Goal: Information Seeking & Learning: Learn about a topic

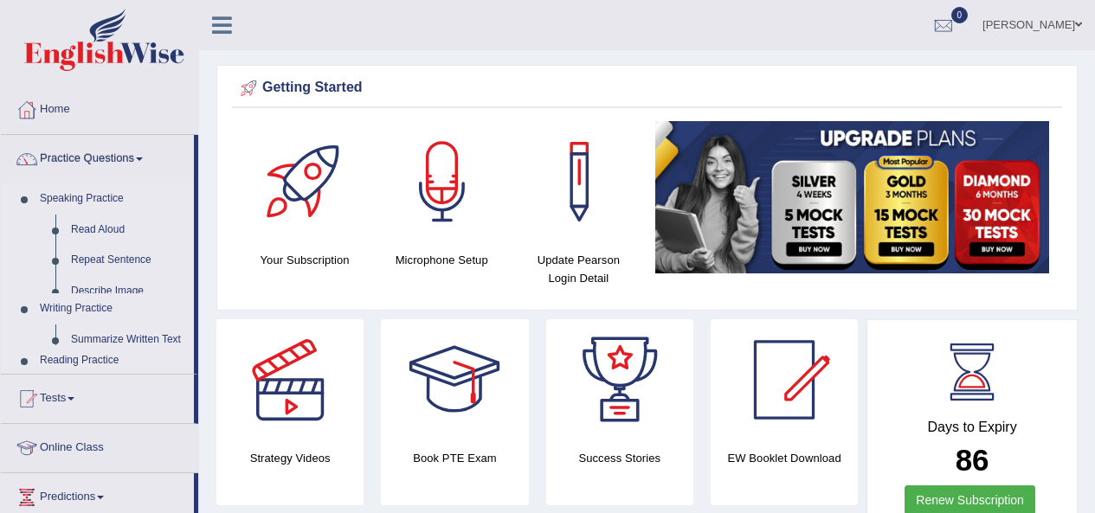
scroll to position [495, 0]
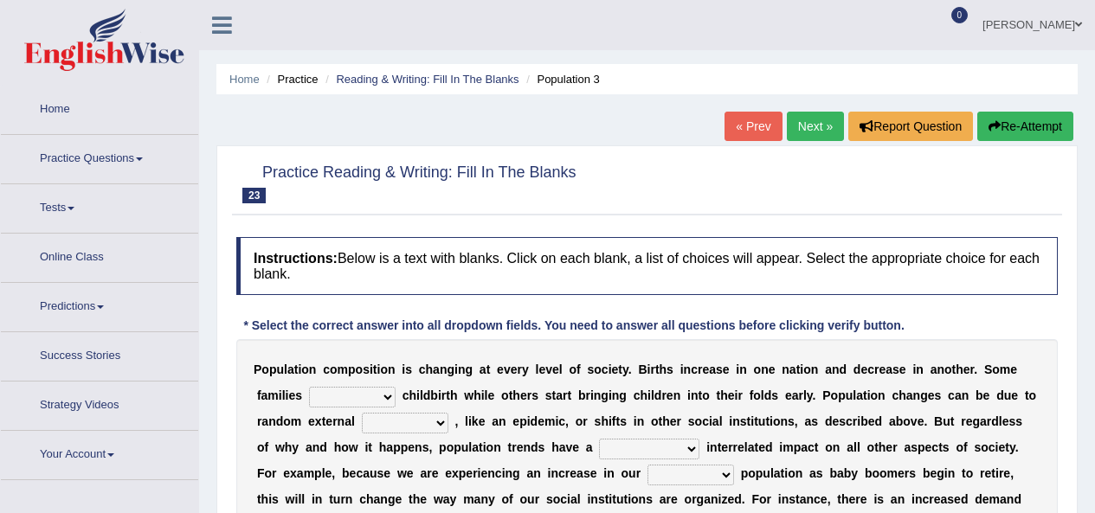
drag, startPoint x: 0, startPoint y: 0, endPoint x: 355, endPoint y: 148, distance: 384.6
click at [354, 387] on select "demand default deliver delay" at bounding box center [352, 397] width 87 height 21
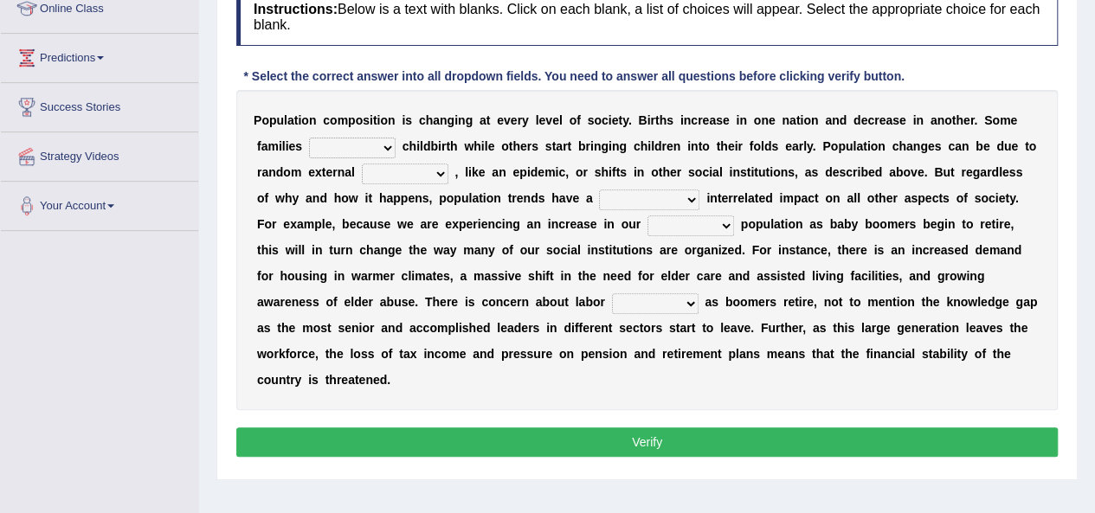
select select "demand"
click at [309, 138] on select "demand default deliver delay" at bounding box center [352, 148] width 87 height 21
click at [438, 172] on select "variations fortune formation forces" at bounding box center [405, 174] width 87 height 21
select select "variations"
click at [362, 164] on select "variations fortune formation forces" at bounding box center [405, 174] width 87 height 21
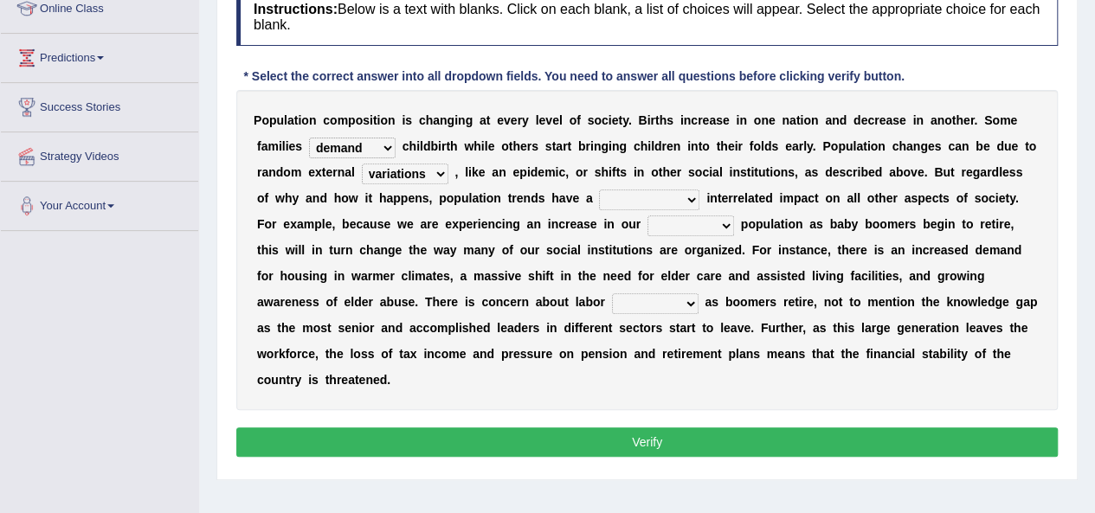
click at [664, 206] on select "tremendous tenuous tremulous spontaneous" at bounding box center [649, 200] width 100 height 21
select select "tremendous"
click at [599, 190] on select "tremendous tenuous tremulous spontaneous" at bounding box center [649, 200] width 100 height 21
click at [662, 224] on select "tertiary senior junior primary" at bounding box center [691, 226] width 87 height 21
select select "tertiary"
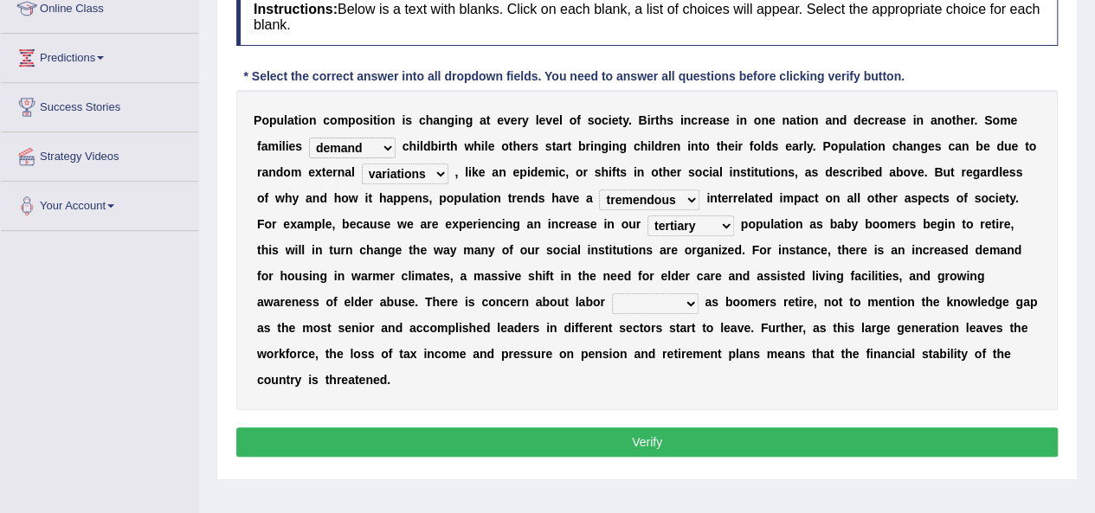
click at [648, 216] on select "tertiary senior junior primary" at bounding box center [691, 226] width 87 height 21
click at [612, 305] on select "shortcuts shortfalls shortages shorthand" at bounding box center [655, 304] width 87 height 21
select select "shortcuts"
click at [612, 294] on select "shortcuts shortfalls shortages shorthand" at bounding box center [655, 304] width 87 height 21
click at [758, 439] on button "Verify" at bounding box center [647, 442] width 822 height 29
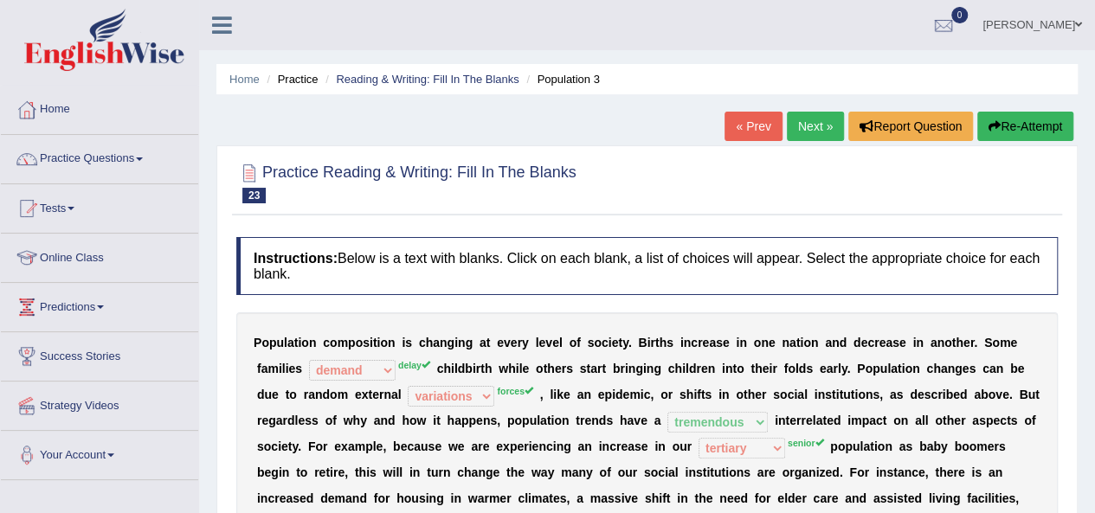
click at [810, 130] on link "Next »" at bounding box center [815, 126] width 57 height 29
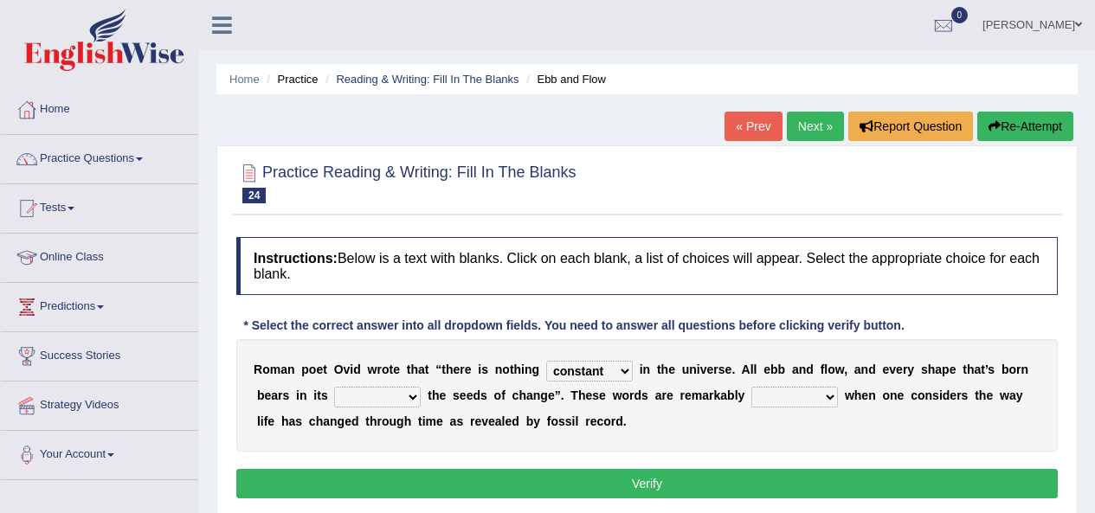
select select "constant"
click at [394, 399] on select "heart limb womb brain" at bounding box center [377, 397] width 87 height 21
select select "brain"
click at [334, 387] on select "heart limb womb brain" at bounding box center [377, 397] width 87 height 21
click at [855, 392] on b "h" at bounding box center [859, 396] width 8 height 14
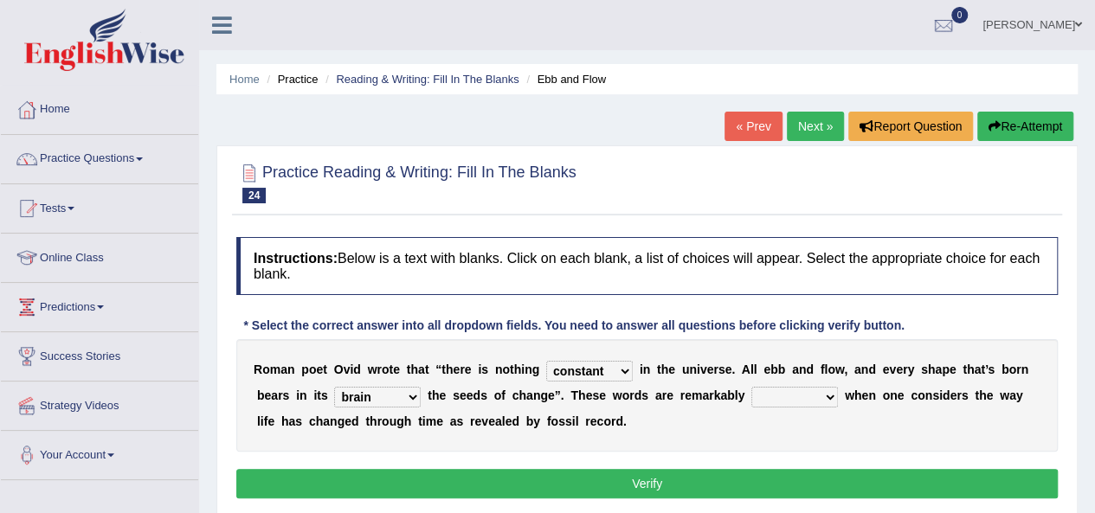
click at [823, 392] on select "prevalent detached relevant dominant" at bounding box center [795, 397] width 87 height 21
select select "relevant"
click at [752, 387] on select "prevalent detached relevant dominant" at bounding box center [795, 397] width 87 height 21
click at [815, 482] on button "Verify" at bounding box center [647, 483] width 822 height 29
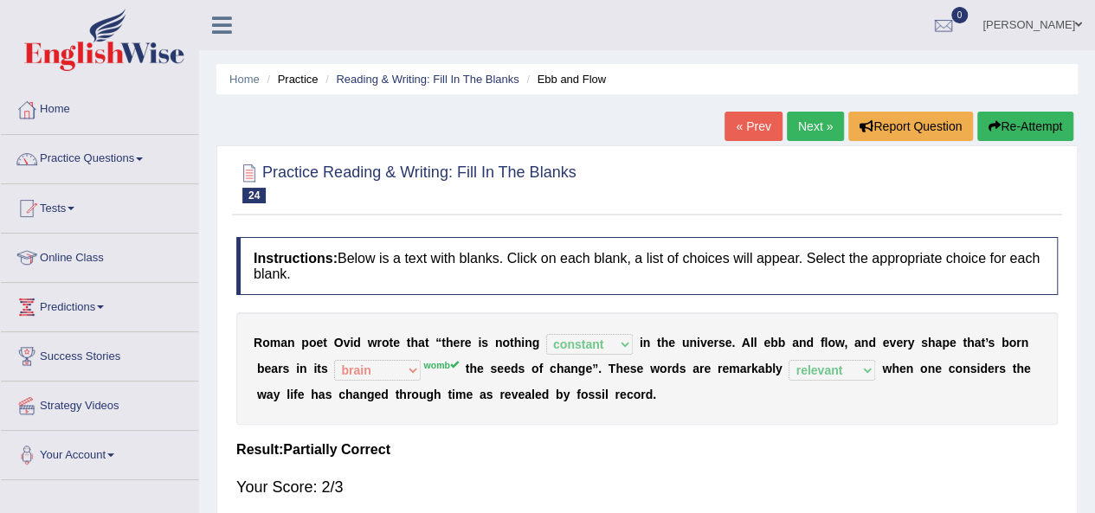
click at [801, 127] on link "Next »" at bounding box center [815, 126] width 57 height 29
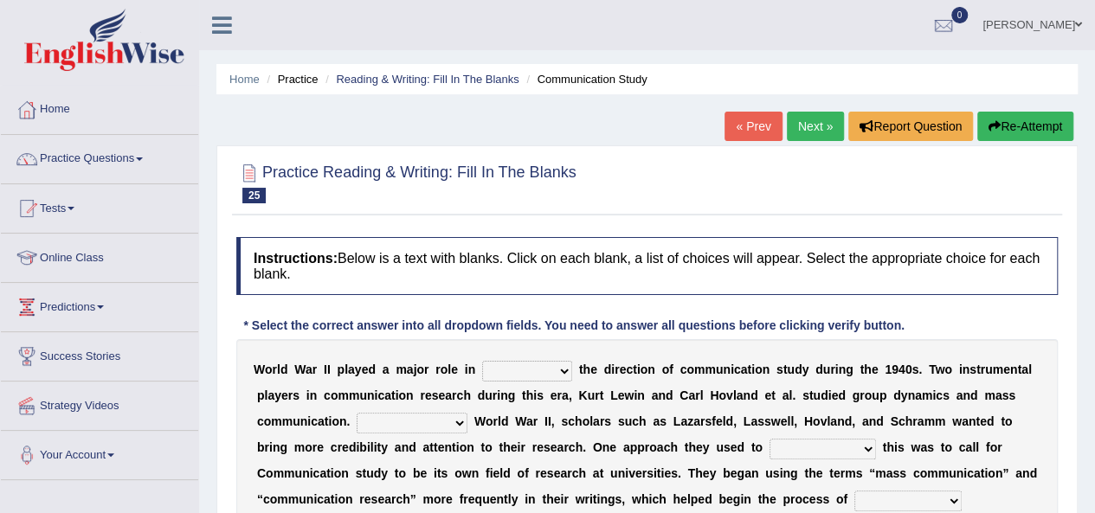
select select "shaping"
click at [482, 361] on select "shaping sharpening shunning shivering" at bounding box center [527, 371] width 90 height 21
click at [423, 427] on select "Being followed To be followed Following Followed" at bounding box center [412, 423] width 111 height 21
select select "Being followed"
click at [357, 413] on select "Being followed To be followed Following Followed" at bounding box center [412, 423] width 111 height 21
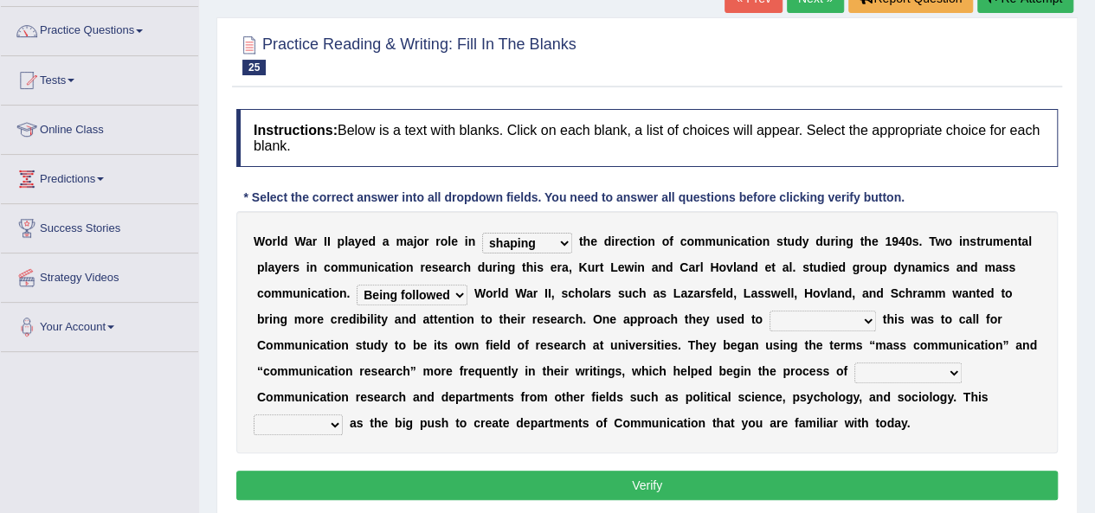
scroll to position [136, 0]
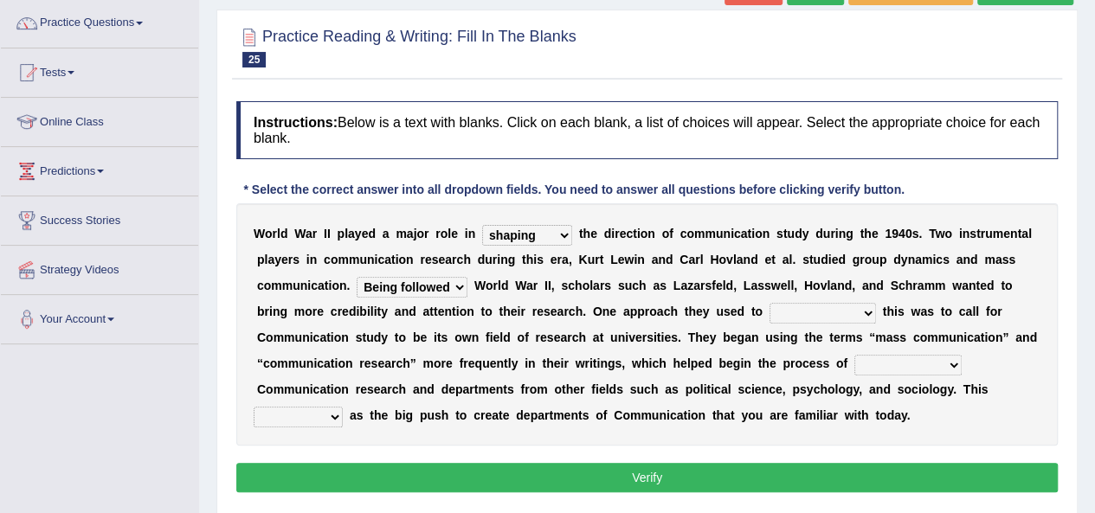
click at [843, 305] on select "accompany accomplish acknowledge accommodate" at bounding box center [823, 313] width 106 height 21
select select "accomplish"
click at [770, 303] on select "accompany accomplish acknowledge accommodate" at bounding box center [823, 313] width 106 height 21
click at [928, 358] on select "discharging distinguishing disputing displaying" at bounding box center [908, 365] width 107 height 21
select select "distinguishing"
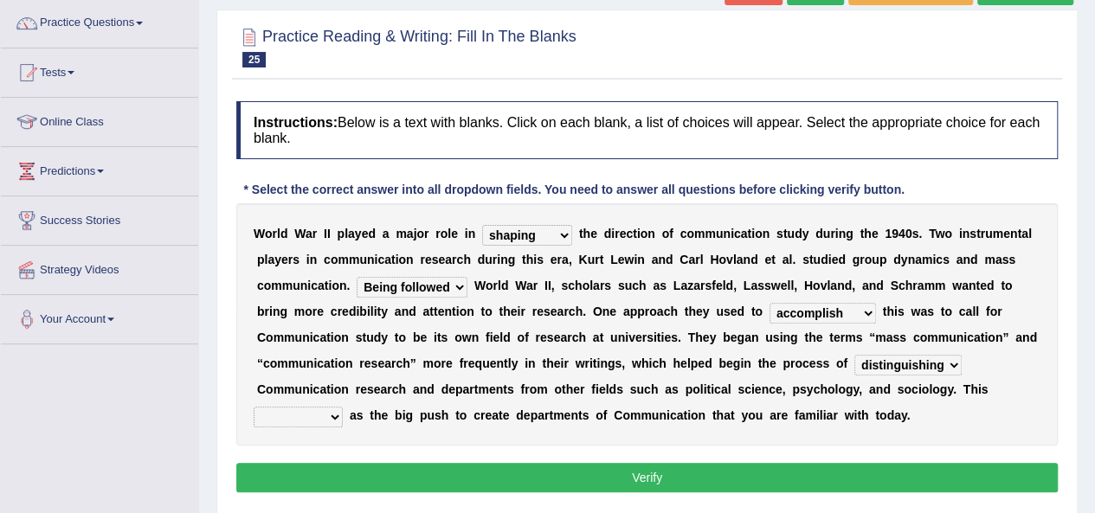
click at [855, 355] on select "discharging distinguishing disputing displaying" at bounding box center [908, 365] width 107 height 21
click at [300, 423] on select "served considered regarded provided" at bounding box center [298, 417] width 89 height 21
select select "regarded"
click at [254, 407] on select "served considered regarded provided" at bounding box center [298, 417] width 89 height 21
click at [582, 474] on button "Verify" at bounding box center [647, 477] width 822 height 29
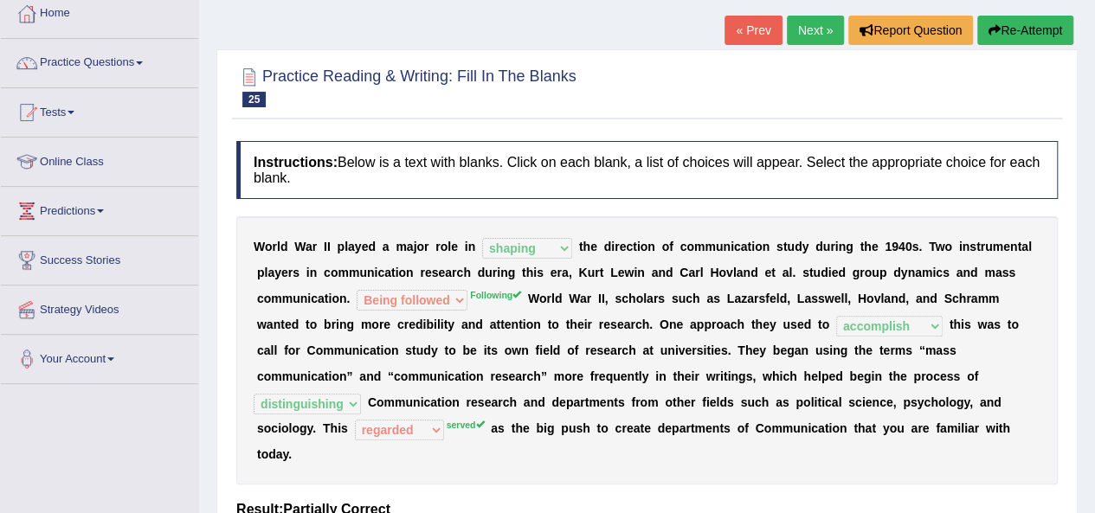
scroll to position [0, 0]
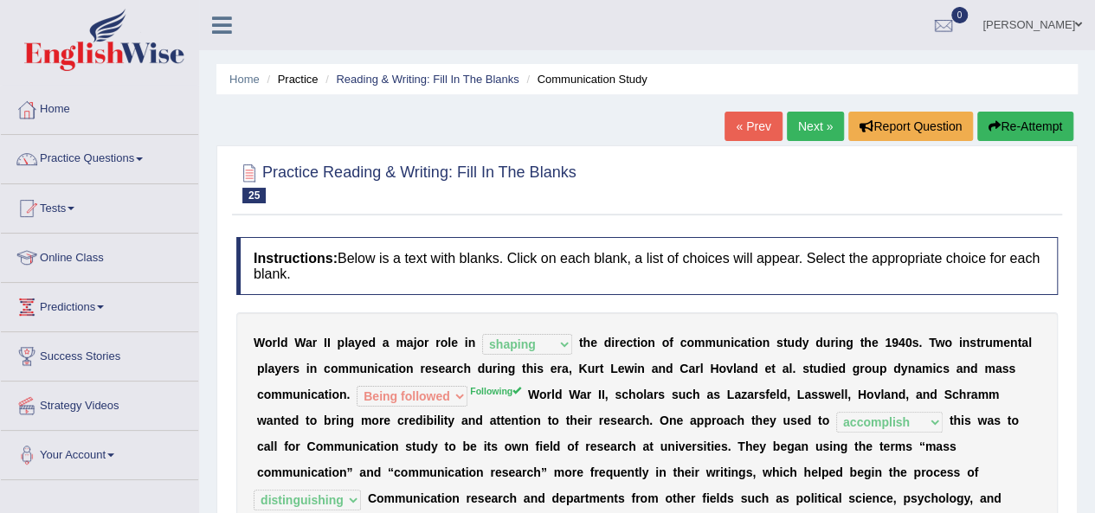
click at [797, 136] on link "Next »" at bounding box center [815, 126] width 57 height 29
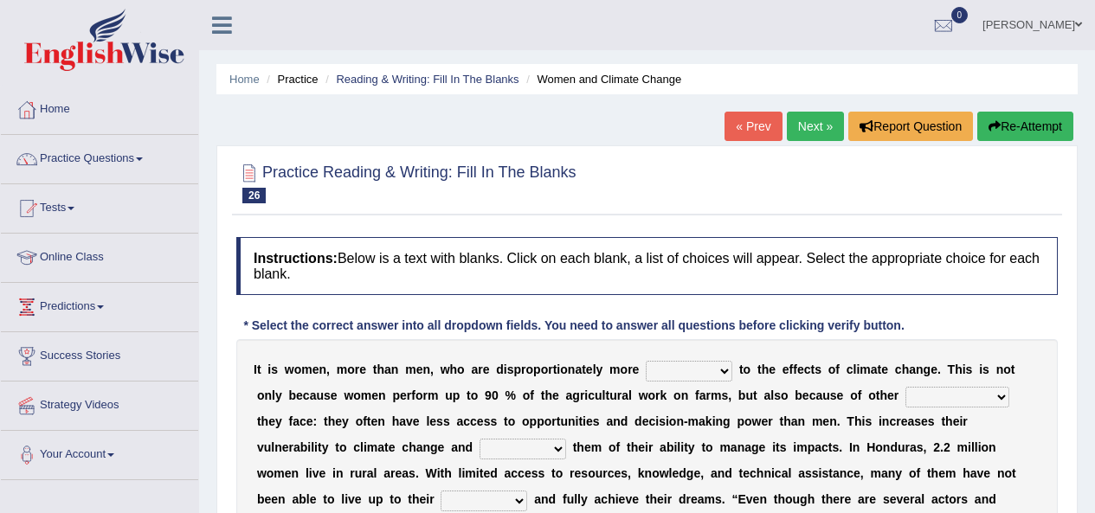
select select "vulnerable"
click at [646, 361] on select "defensive beatable vulnerable defective" at bounding box center [689, 371] width 87 height 21
click at [962, 396] on select "chances challenges awkwardness changes" at bounding box center [958, 397] width 104 height 21
select select "chances"
click at [906, 387] on select "chances challenges awkwardness changes" at bounding box center [958, 397] width 104 height 21
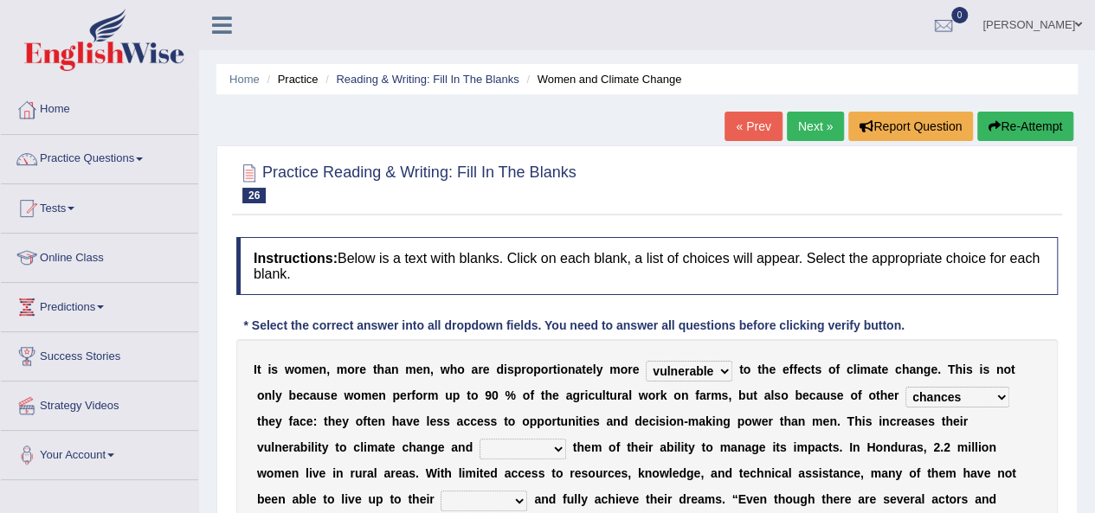
click at [480, 451] on select "deprives caprices deposits thrives" at bounding box center [523, 449] width 87 height 21
select select "thrives"
click at [480, 439] on select "deprives caprices deposits thrives" at bounding box center [523, 449] width 87 height 21
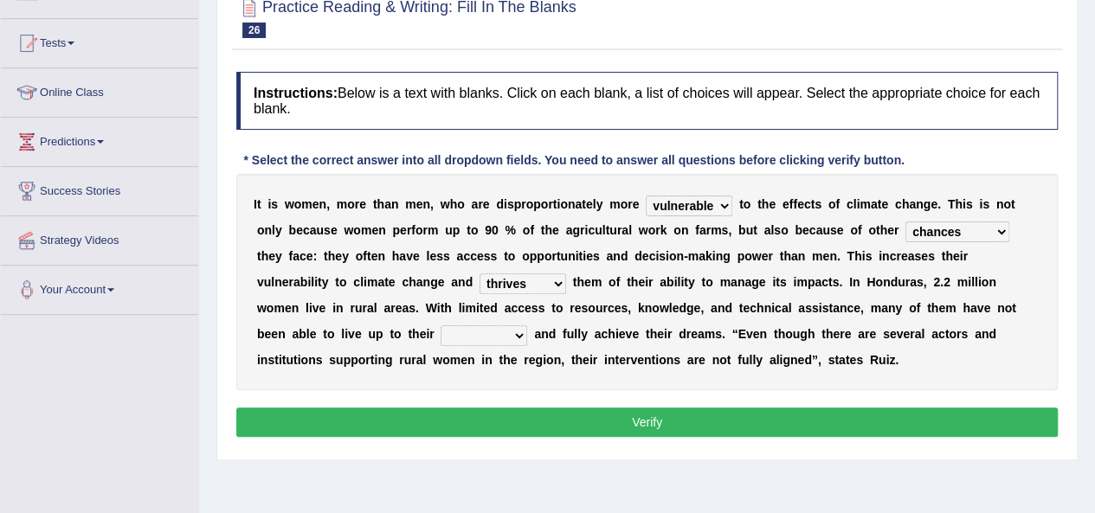
click at [441, 333] on select "endurance patience capacities publicity" at bounding box center [484, 336] width 87 height 21
select select "endurance"
click at [441, 326] on select "endurance patience capacities publicity" at bounding box center [484, 336] width 87 height 21
click at [649, 418] on button "Verify" at bounding box center [647, 422] width 822 height 29
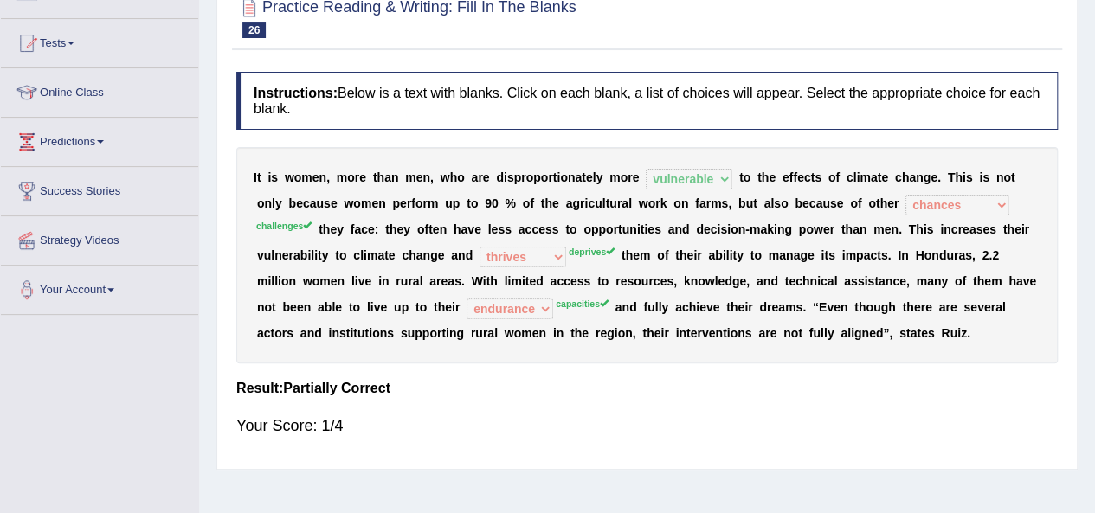
scroll to position [0, 0]
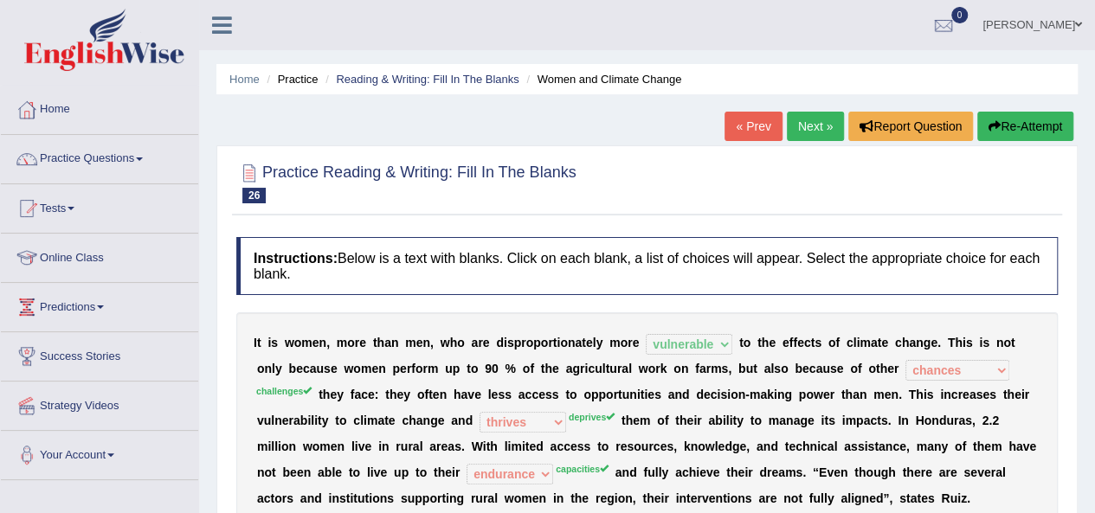
click at [810, 131] on link "Next »" at bounding box center [815, 126] width 57 height 29
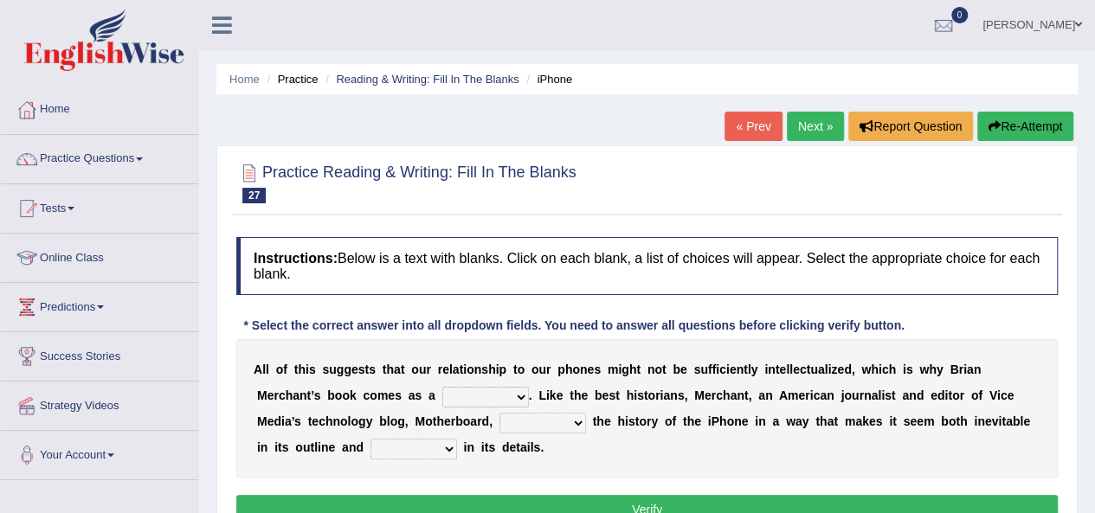
select select "privilege"
click at [442, 387] on select "privilege relief demotion flash" at bounding box center [485, 397] width 87 height 21
click at [534, 420] on select "enriches unpacks detours contorts" at bounding box center [543, 423] width 87 height 21
select select "unpacks"
click at [500, 413] on select "enriches unpacks detours contorts" at bounding box center [543, 423] width 87 height 21
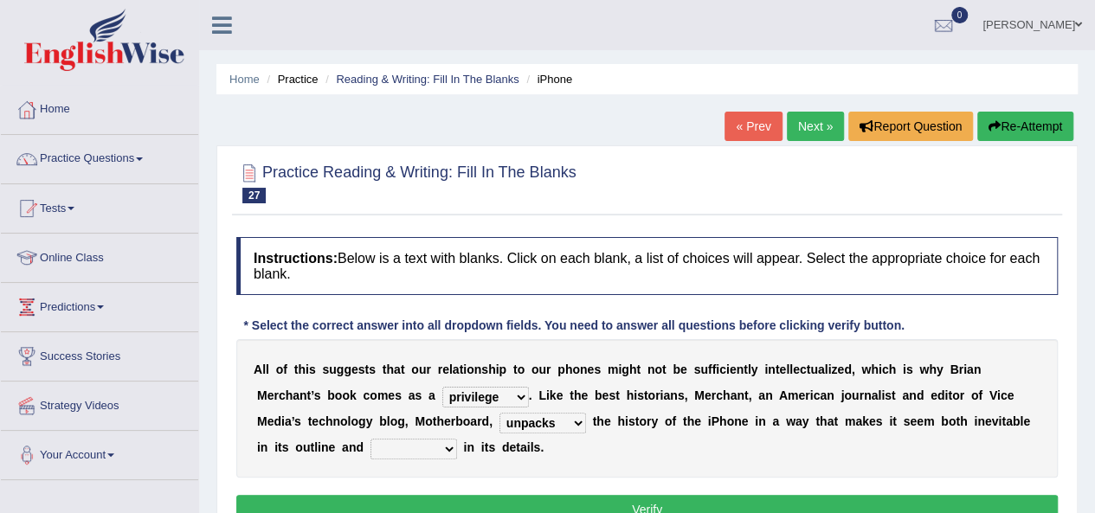
click at [432, 444] on select "surprises surprised surprising surprise" at bounding box center [414, 449] width 87 height 21
select select "surprise"
click at [371, 439] on select "surprises surprised surprising surprise" at bounding box center [414, 449] width 87 height 21
click at [506, 500] on button "Verify" at bounding box center [647, 509] width 822 height 29
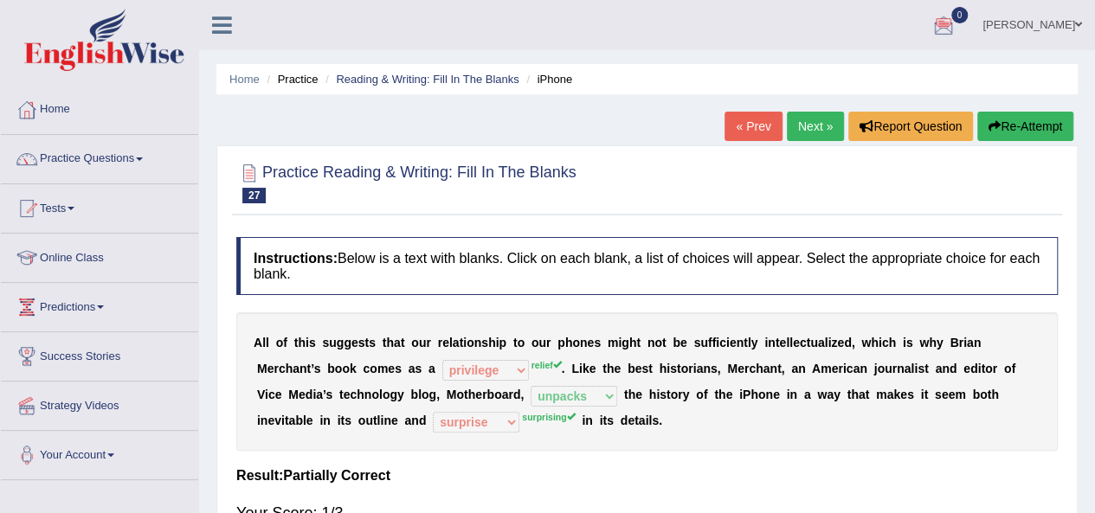
click at [801, 129] on link "Next »" at bounding box center [815, 126] width 57 height 29
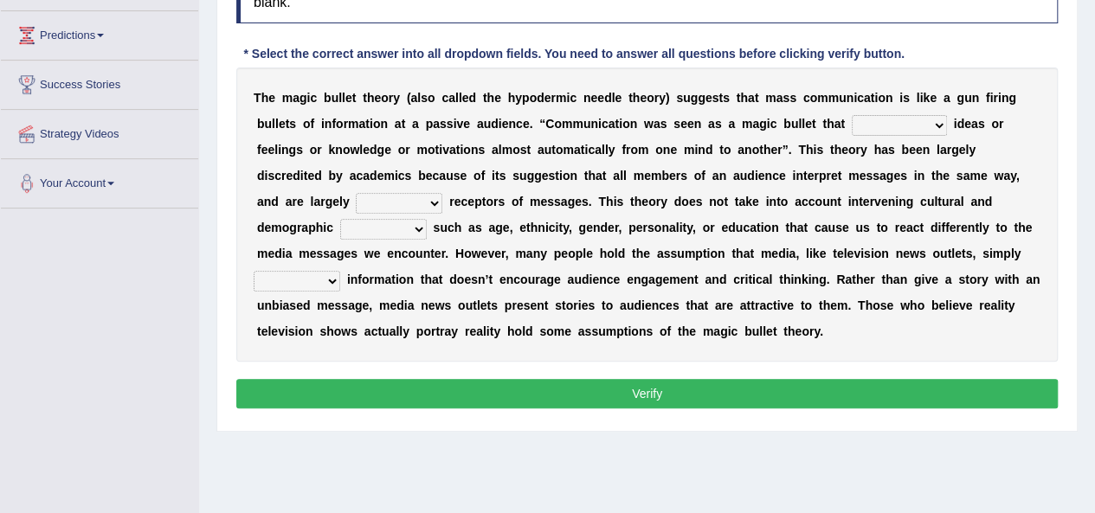
select select "transferred"
click at [852, 115] on select "transported translated transferred transformed" at bounding box center [899, 125] width 95 height 21
click at [390, 203] on select "negative active positive passive" at bounding box center [399, 203] width 87 height 21
select select "active"
click at [356, 193] on select "negative active positive passive" at bounding box center [399, 203] width 87 height 21
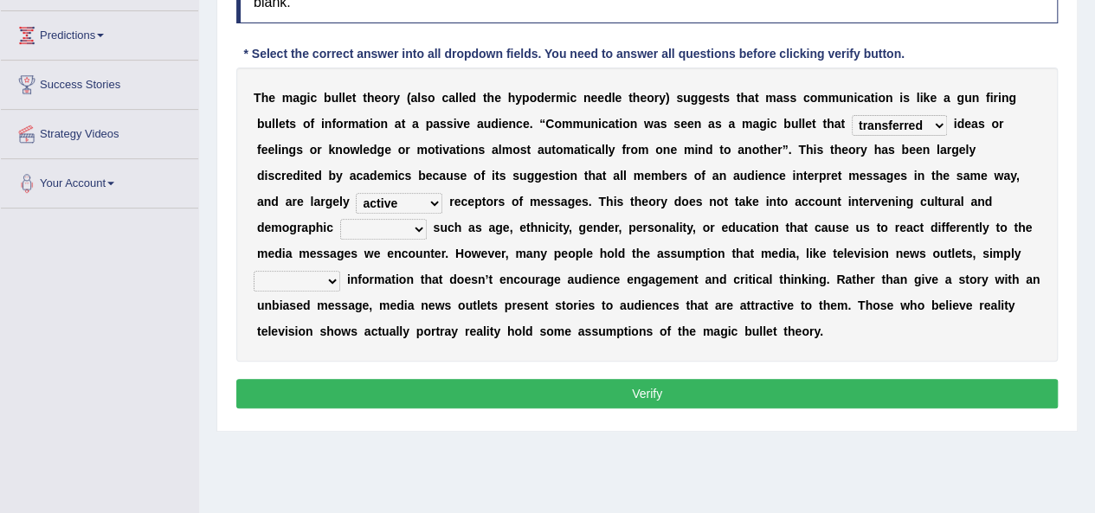
click at [396, 230] on select "variables varies varieties variations" at bounding box center [383, 229] width 87 height 21
select select "varies"
click at [340, 219] on select "variables varies varieties variations" at bounding box center [383, 229] width 87 height 21
click at [336, 280] on select "respond resume release request" at bounding box center [297, 281] width 87 height 21
select select "respond"
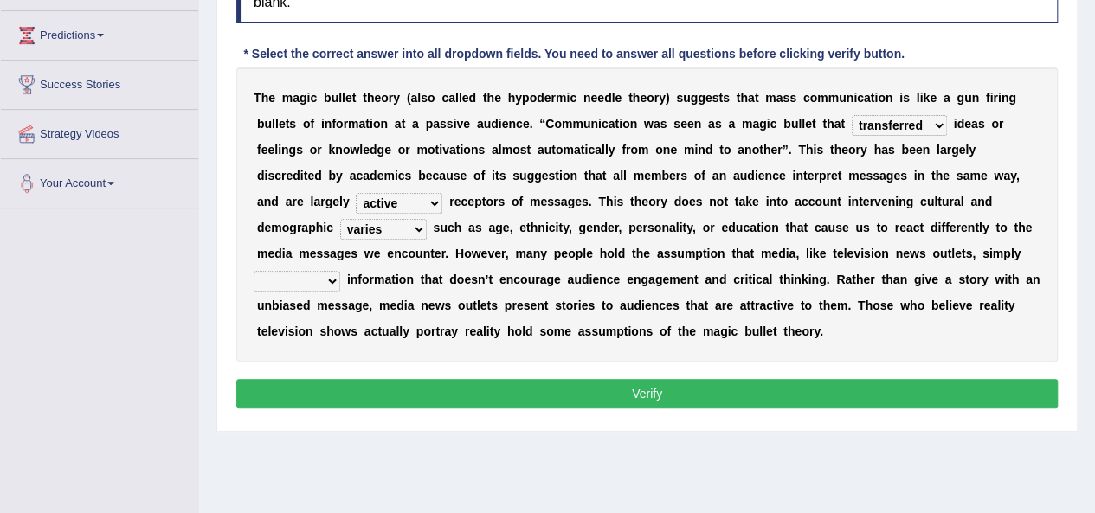
click at [254, 271] on select "respond resume release request" at bounding box center [297, 281] width 87 height 21
click at [410, 382] on button "Verify" at bounding box center [647, 393] width 822 height 29
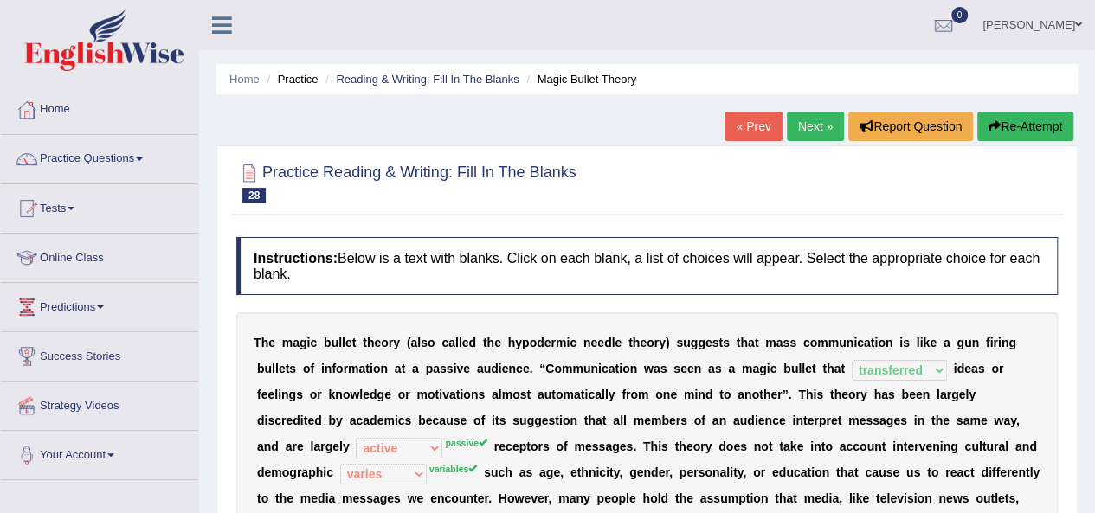
click at [814, 133] on link "Next »" at bounding box center [815, 126] width 57 height 29
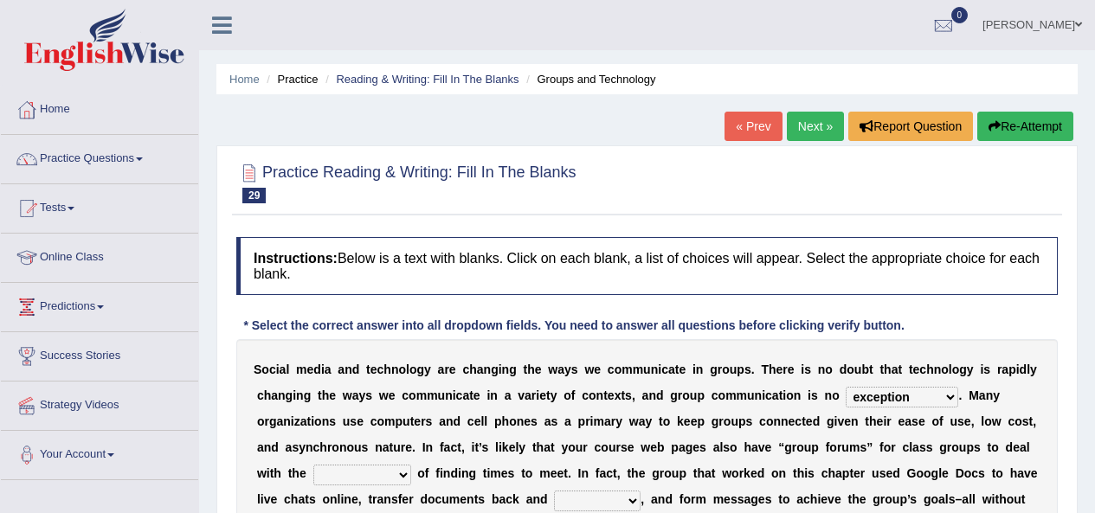
select select "exception"
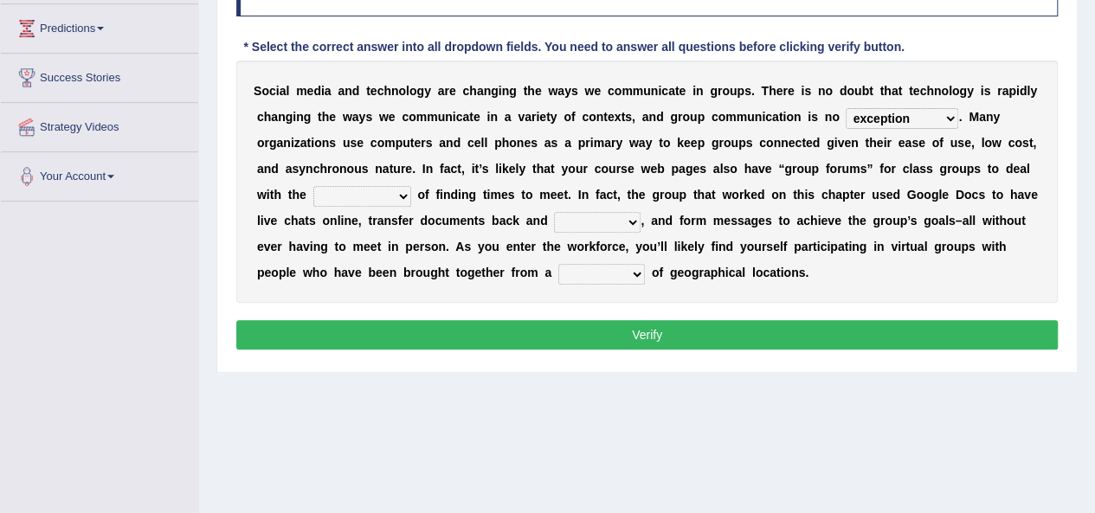
click at [393, 197] on select "localities liabilities complexities causalities" at bounding box center [362, 196] width 98 height 21
select select "localities"
click at [313, 186] on select "localities liabilities complexities causalities" at bounding box center [362, 196] width 98 height 21
drag, startPoint x: 589, startPoint y: 221, endPoint x: 596, endPoint y: 229, distance: 11.1
click at [589, 221] on select "fill forth toward beyond" at bounding box center [597, 222] width 87 height 21
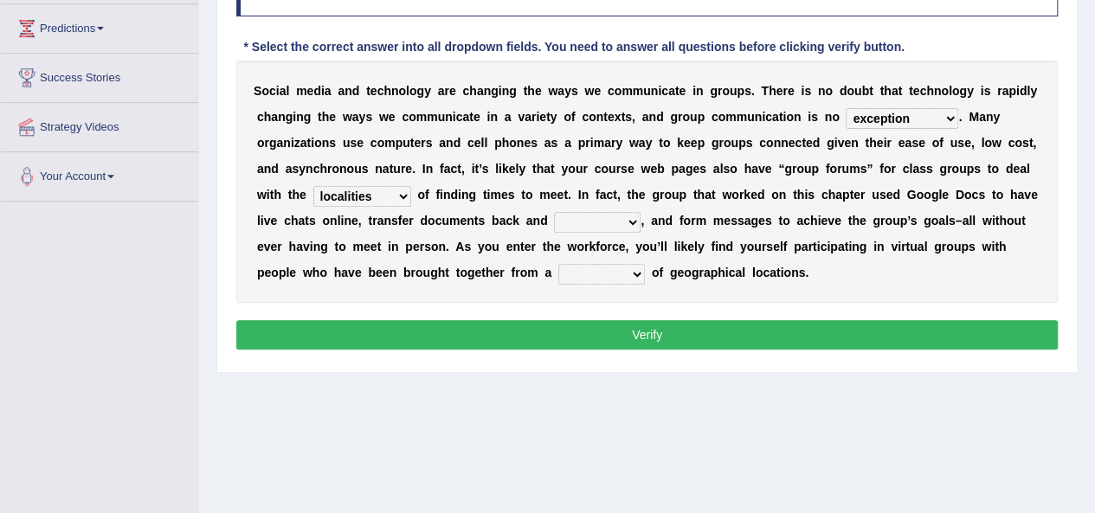
select select "fill"
click at [554, 212] on select "fill forth toward beyond" at bounding box center [597, 222] width 87 height 21
click at [607, 260] on div "S o c i a l m e d i a a n d t e c h n o l o g y a r e c h a n g i n g t h e w a…" at bounding box center [647, 182] width 822 height 242
click at [612, 270] on select "form variety kind variation" at bounding box center [601, 274] width 87 height 21
select select "variety"
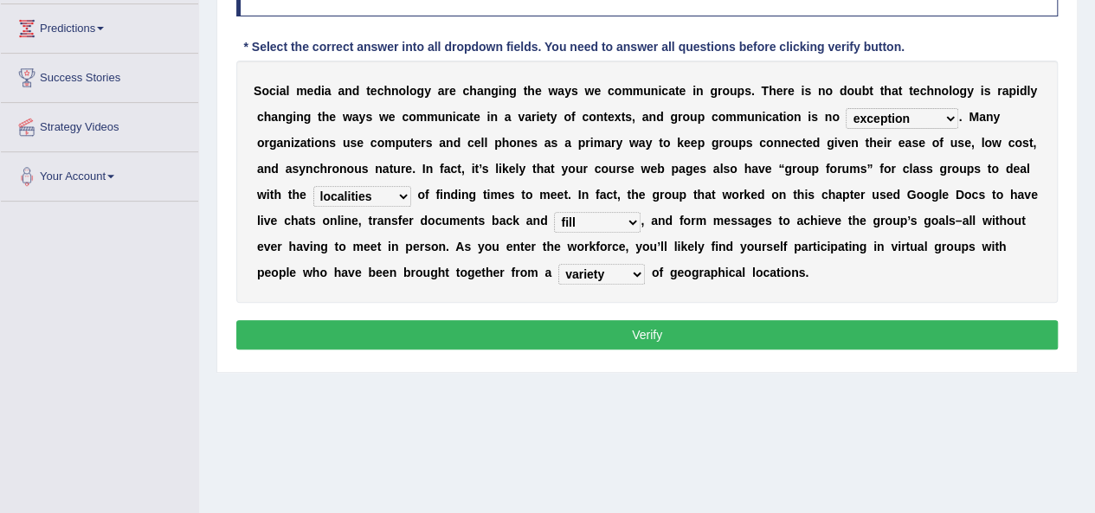
click at [558, 264] on select "form variety kind variation" at bounding box center [601, 274] width 87 height 21
click at [623, 333] on button "Verify" at bounding box center [647, 334] width 822 height 29
